Goal: Task Accomplishment & Management: Complete application form

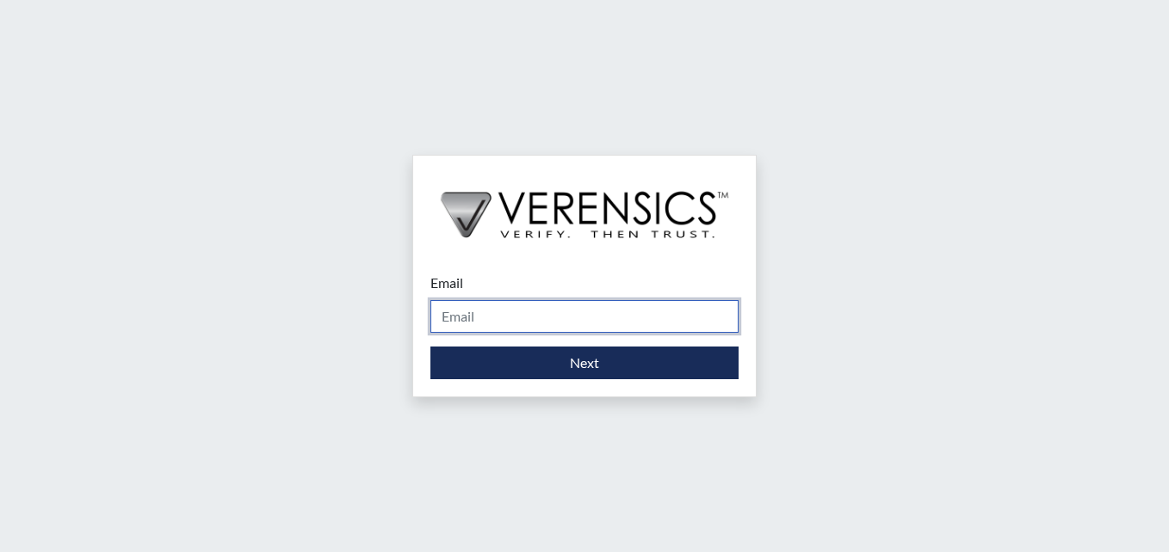
click at [517, 320] on input "Email" at bounding box center [584, 316] width 308 height 33
type input "[PERSON_NAME][EMAIL_ADDRESS][PERSON_NAME][DOMAIN_NAME]"
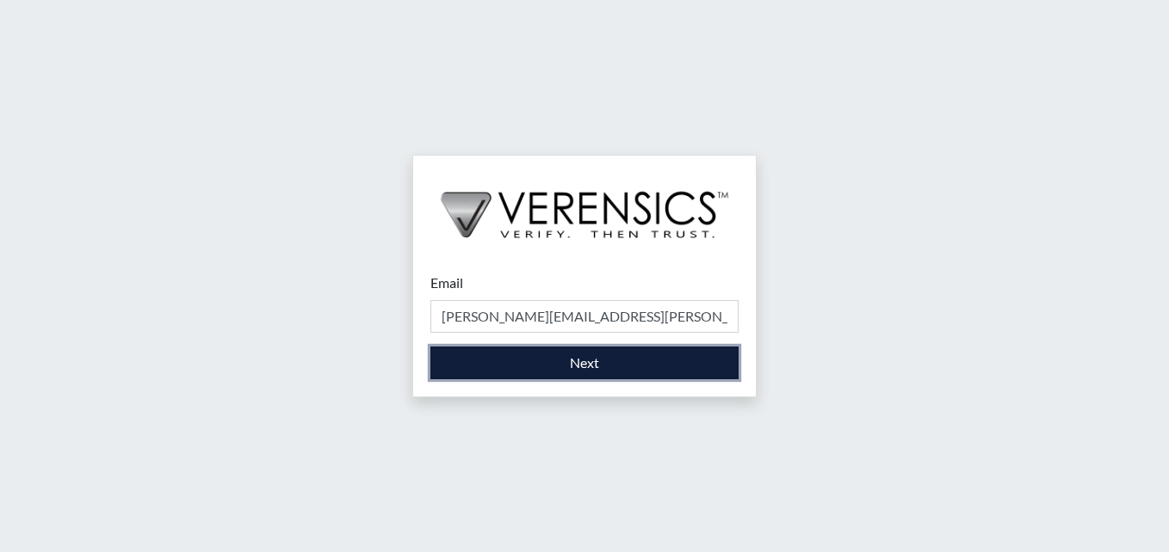
click at [614, 361] on button "Next" at bounding box center [584, 363] width 308 height 33
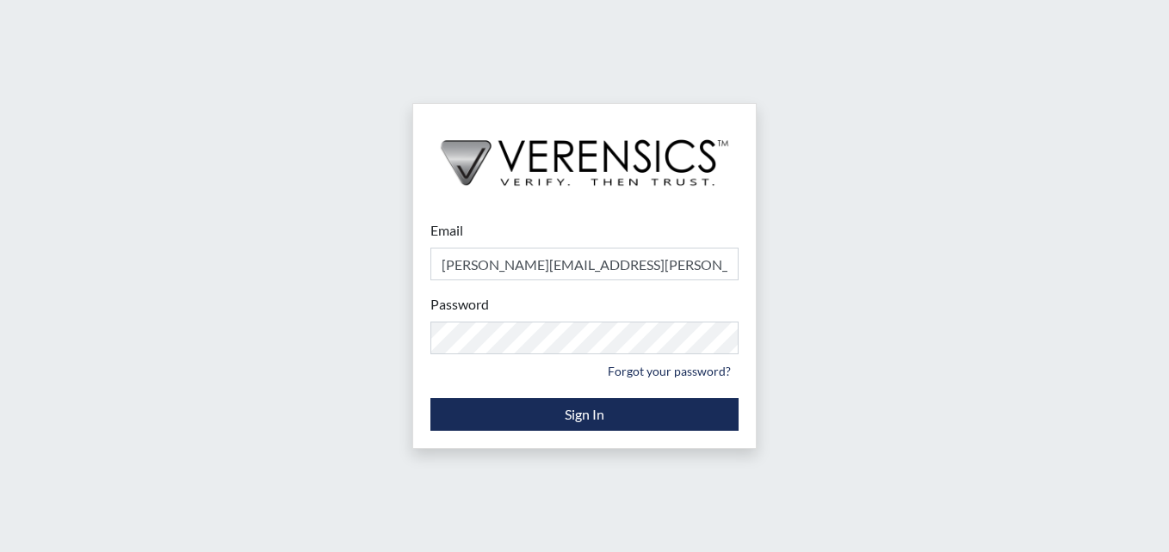
click at [824, 327] on div "Email [PERSON_NAME][EMAIL_ADDRESS][PERSON_NAME][DOMAIN_NAME] Please provide you…" at bounding box center [584, 276] width 1169 height 552
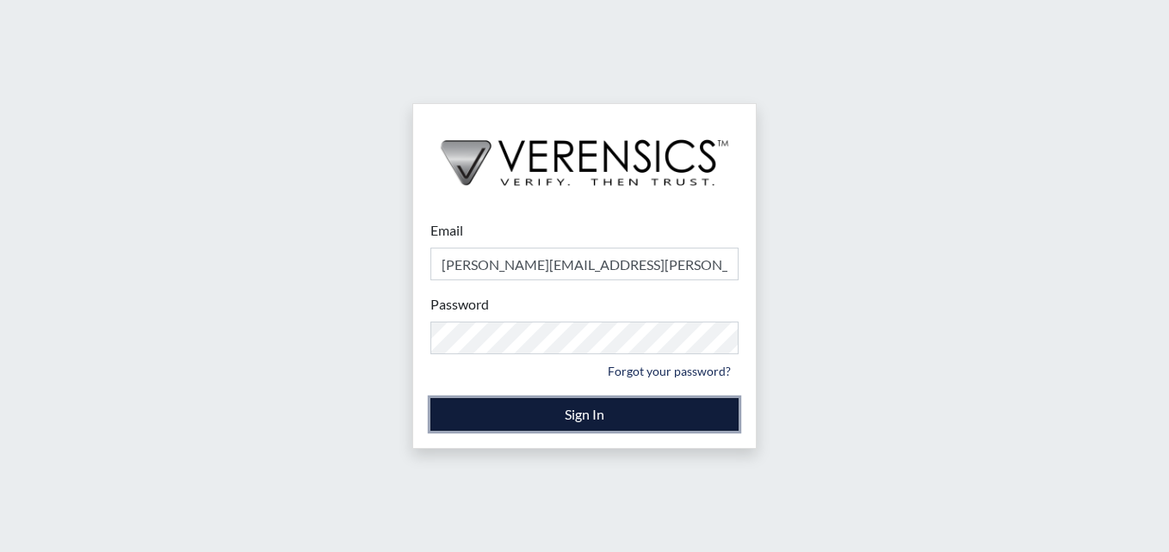
click at [632, 417] on button "Sign In" at bounding box center [584, 414] width 308 height 33
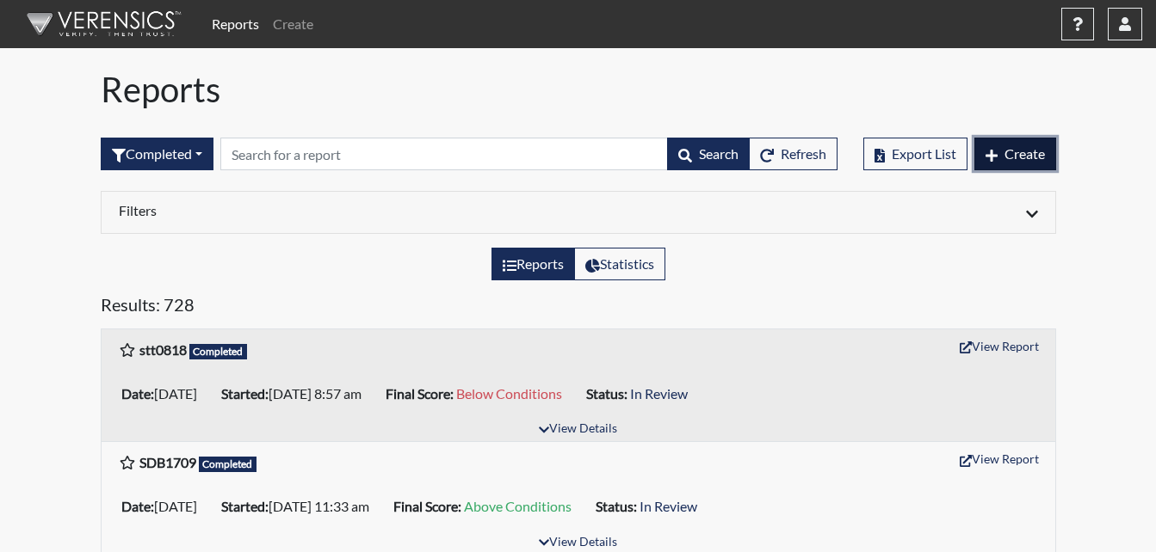
click at [1025, 153] on span "Create" at bounding box center [1024, 153] width 40 height 16
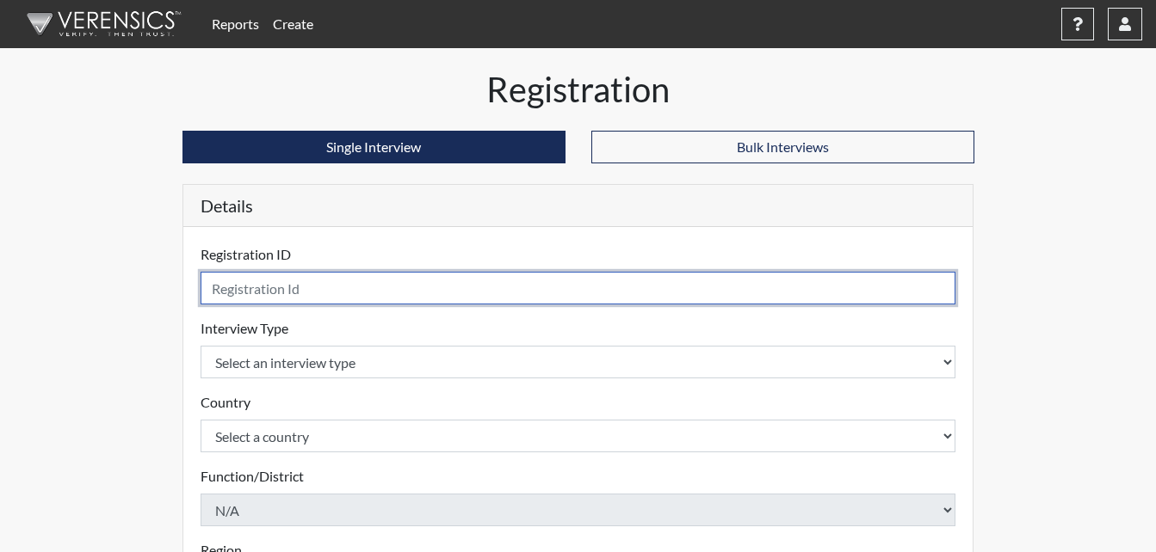
click at [312, 290] on input "text" at bounding box center [578, 288] width 756 height 33
type input "dc7651"
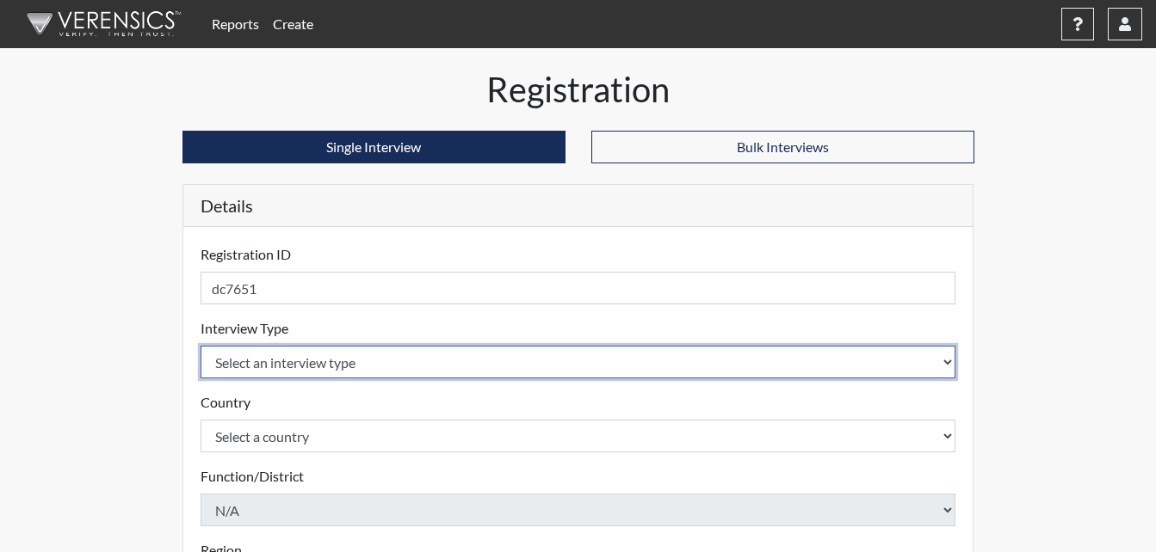
click at [408, 354] on select "Select an interview type Corrections Pre-Employment" at bounding box center [578, 362] width 756 height 33
select select "ff733e93-e1bf-11ea-9c9f-0eff0cf7eb8f"
click at [200, 346] on select "Select an interview type Corrections Pre-Employment" at bounding box center [578, 362] width 756 height 33
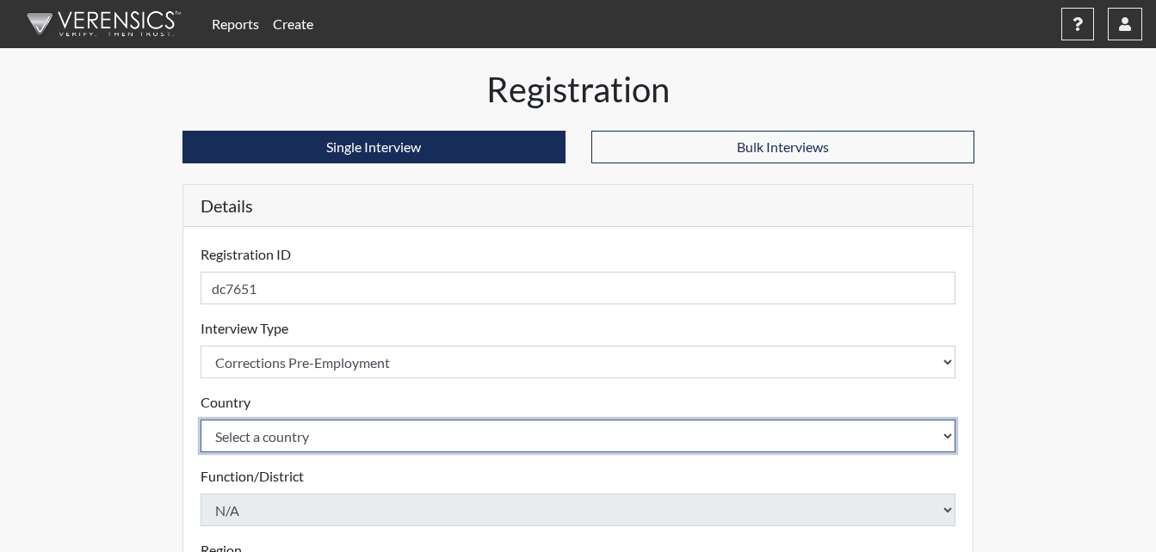
click at [299, 435] on select "Select a country [GEOGRAPHIC_DATA] [GEOGRAPHIC_DATA]" at bounding box center [578, 436] width 756 height 33
select select "united-states-of-[GEOGRAPHIC_DATA]"
click at [200, 420] on select "Select a country [GEOGRAPHIC_DATA] [GEOGRAPHIC_DATA]" at bounding box center [578, 436] width 756 height 33
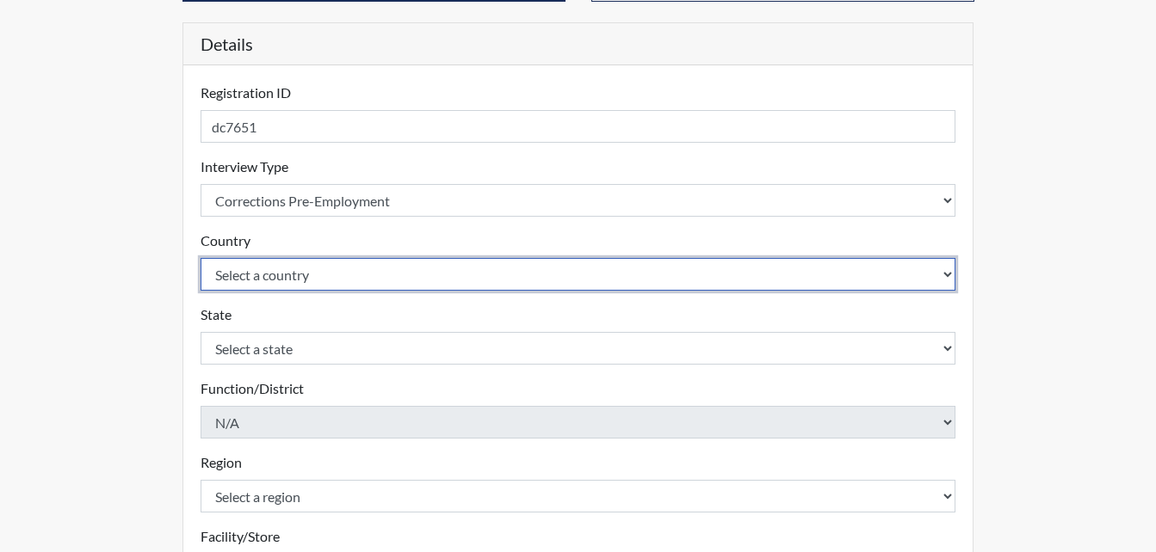
scroll to position [344, 0]
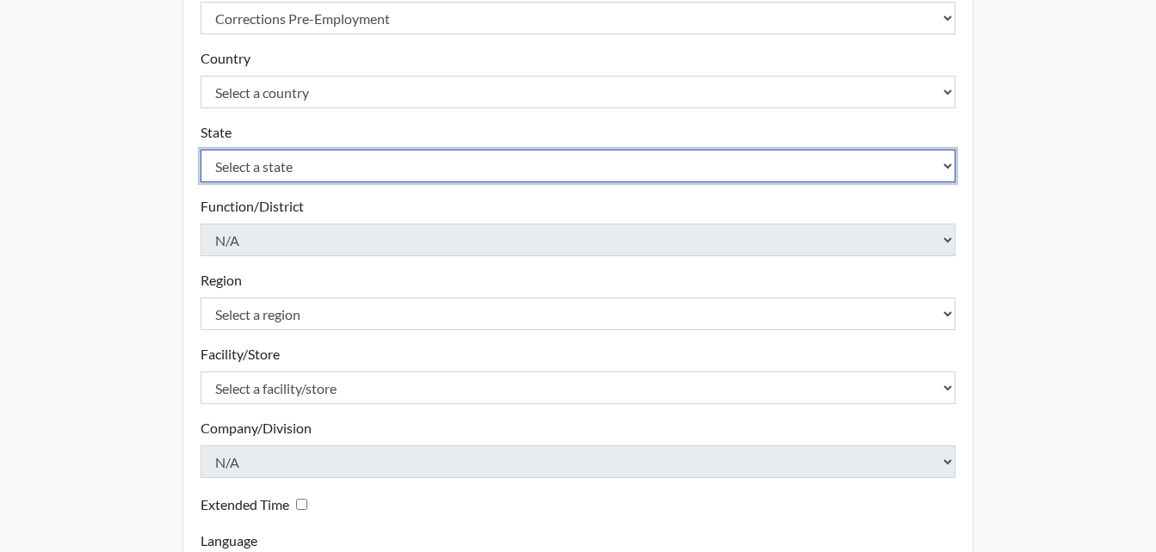
click at [304, 163] on select "Select a state [US_STATE] [US_STATE] [US_STATE] [US_STATE] [US_STATE] [US_STATE…" at bounding box center [578, 166] width 756 height 33
select select "GA"
click at [200, 150] on select "Select a state [US_STATE] [US_STATE] [US_STATE] [US_STATE] [US_STATE] [US_STATE…" at bounding box center [578, 166] width 756 height 33
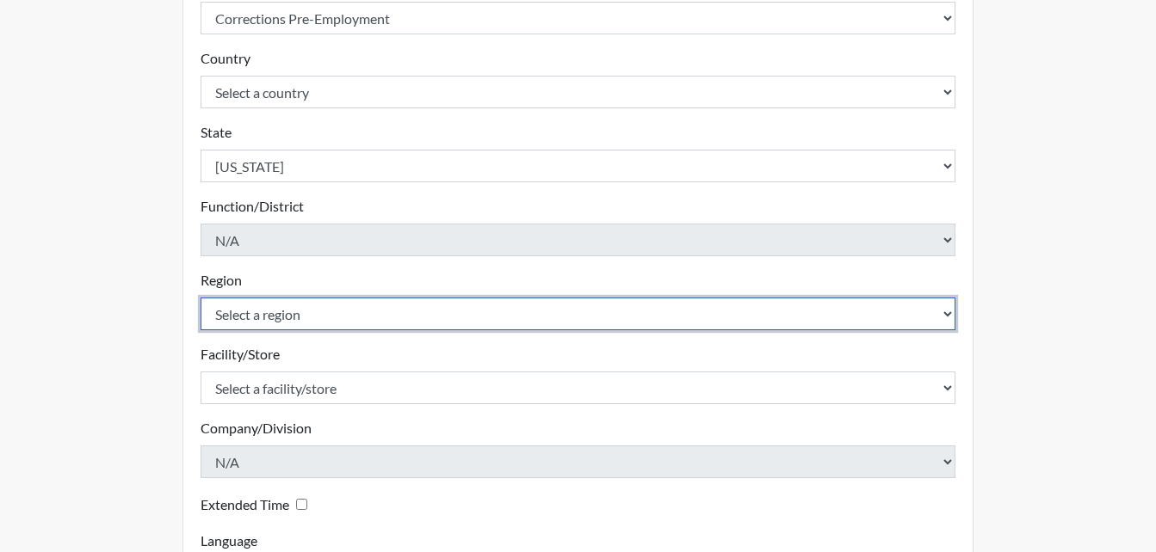
click at [297, 321] on select "Select a region [GEOGRAPHIC_DATA]" at bounding box center [578, 314] width 756 height 33
select select "8bdab1f8-09d2-48bf-ae6d-f2dae3084107"
click at [200, 298] on select "Select a region [GEOGRAPHIC_DATA]" at bounding box center [578, 314] width 756 height 33
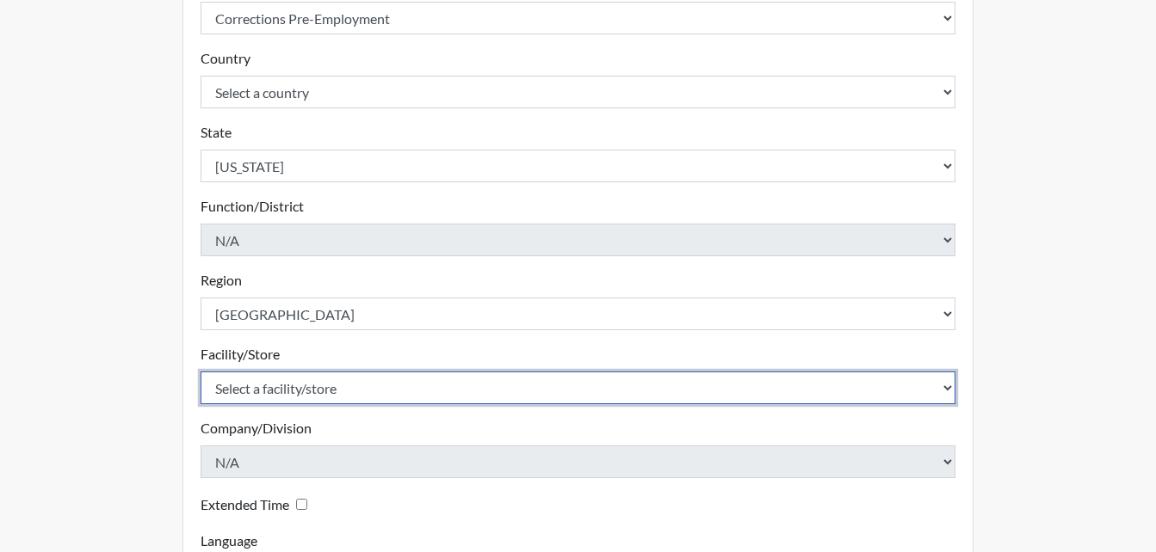
click at [300, 385] on select "Select a facility/store [GEOGRAPHIC_DATA] [PERSON_NAME] Unit Metro Re-Entry Fac…" at bounding box center [578, 388] width 756 height 33
select select "226f3449-6468-4bad-86c2-dd5091f02e51"
click at [200, 372] on select "Select a facility/store [GEOGRAPHIC_DATA] [PERSON_NAME] Unit Metro Re-Entry Fac…" at bounding box center [578, 388] width 756 height 33
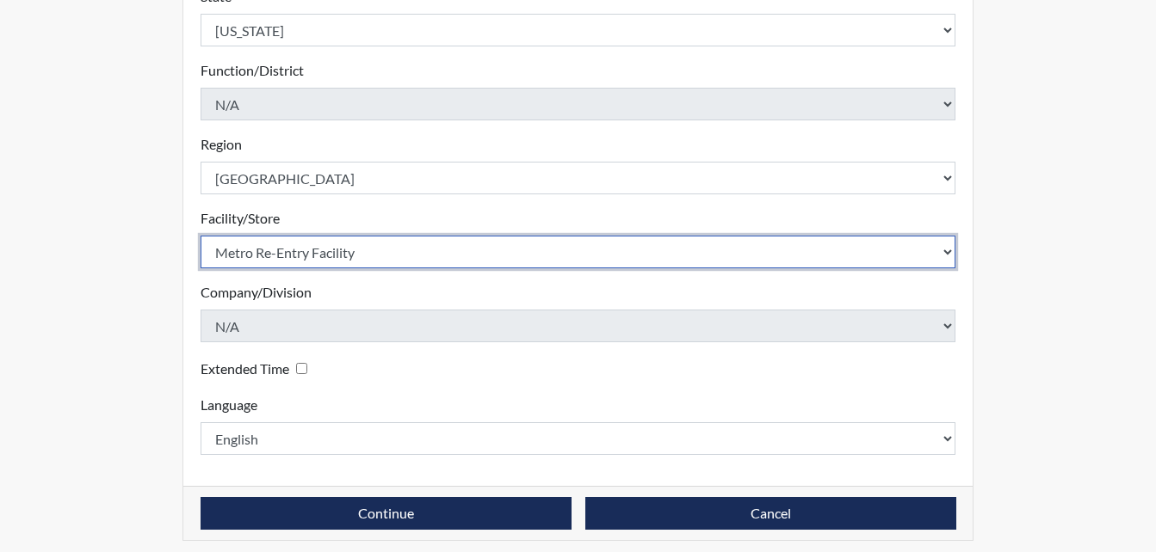
scroll to position [490, 0]
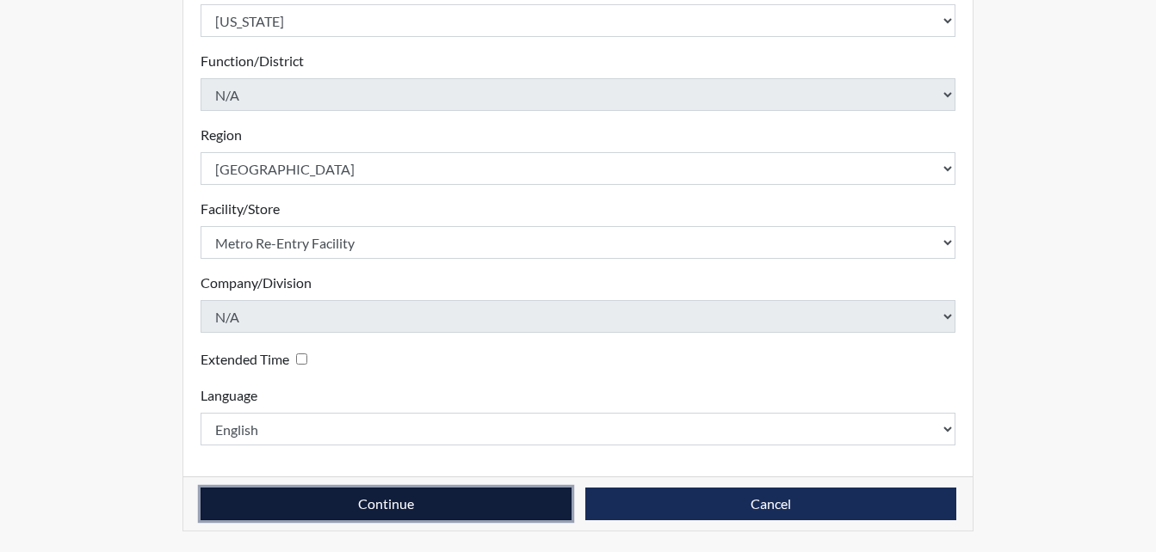
click at [440, 499] on button "Continue" at bounding box center [385, 504] width 371 height 33
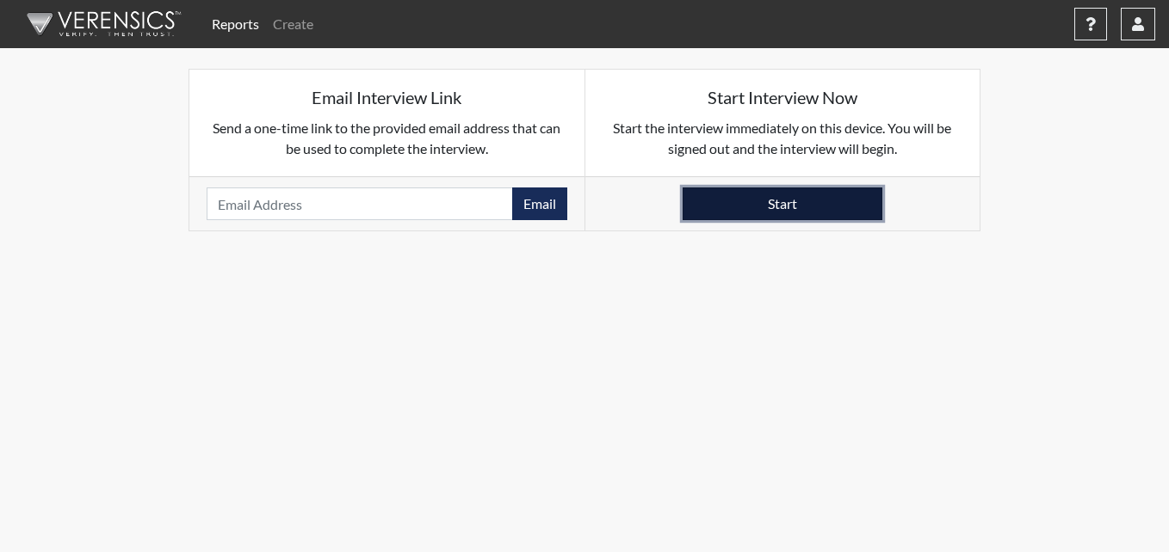
click at [769, 201] on button "Start" at bounding box center [782, 204] width 200 height 33
